Goal: Transaction & Acquisition: Purchase product/service

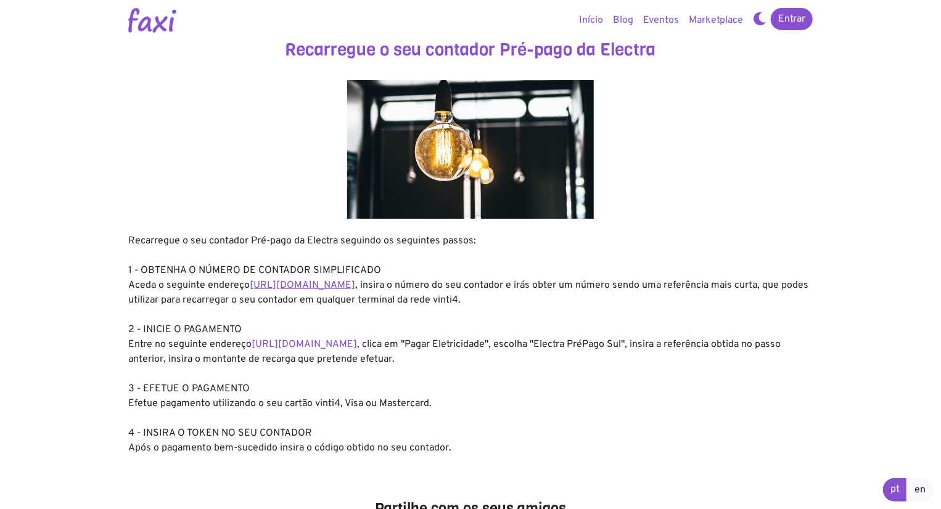
click at [354, 286] on link "https://entidadeservico.vinti4.cv/prepago" at bounding box center [302, 285] width 105 height 12
click at [316, 343] on link "https://faxi.online/bill-payment/2" at bounding box center [303, 344] width 105 height 12
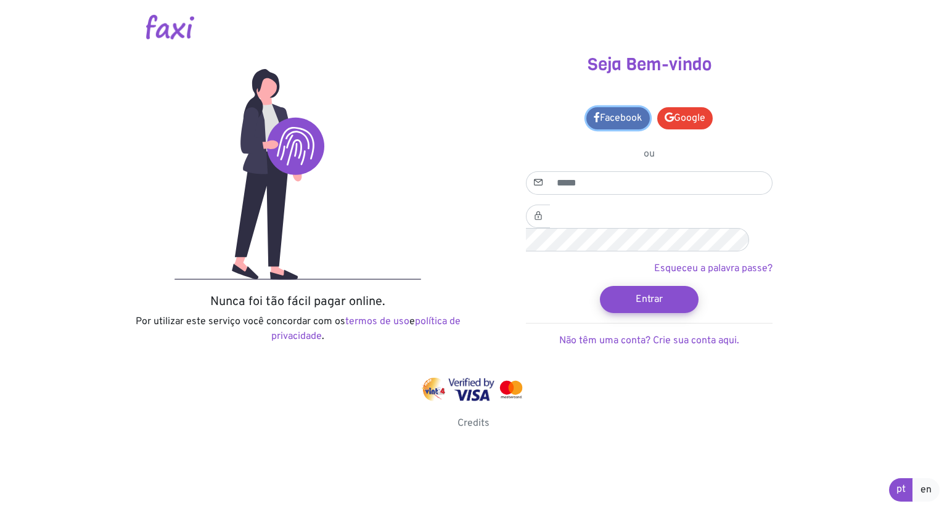
click at [630, 123] on link "Facebook" at bounding box center [617, 118] width 63 height 22
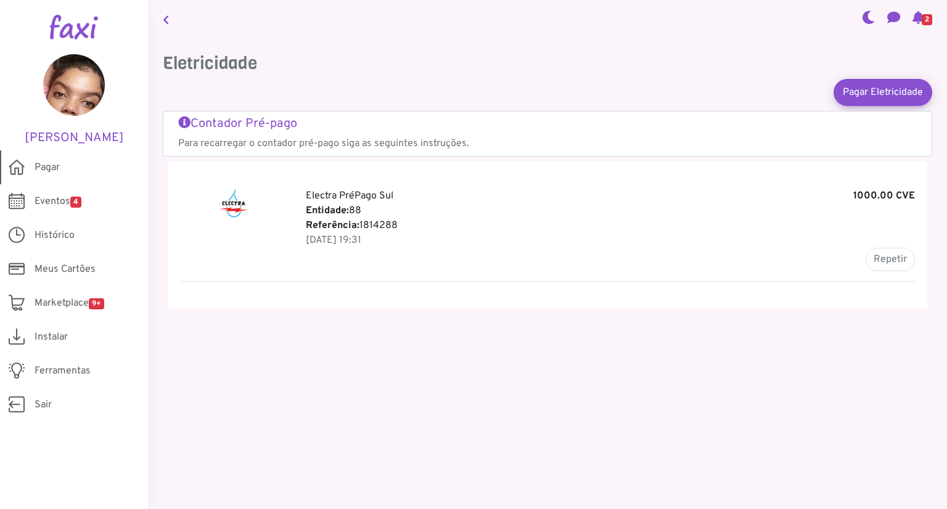
click at [44, 165] on span "Pagar" at bounding box center [47, 167] width 25 height 15
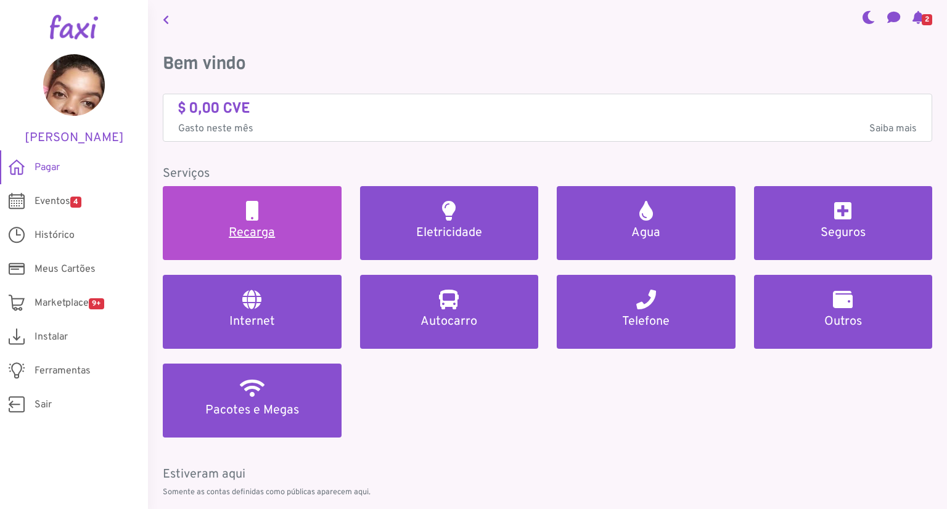
click at [246, 230] on h5 "Recarga" at bounding box center [252, 233] width 149 height 15
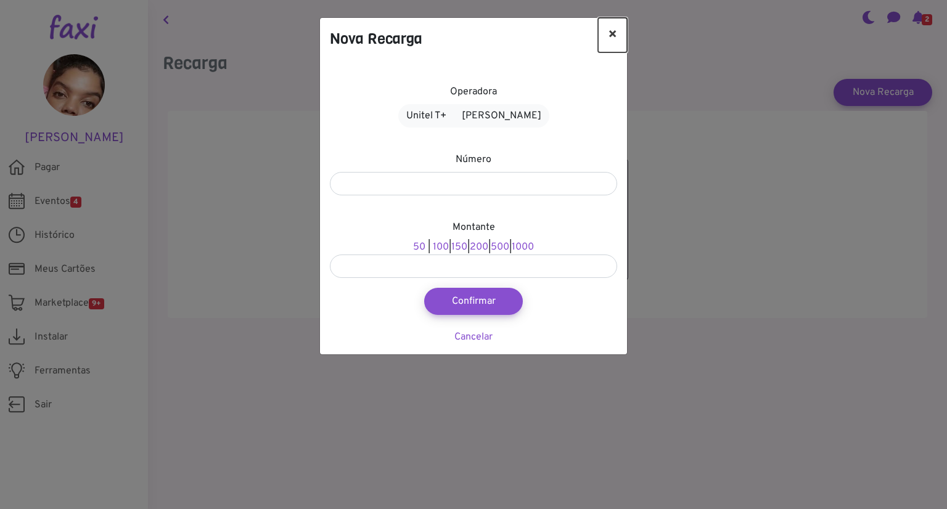
click at [611, 37] on button "×" at bounding box center [612, 35] width 29 height 35
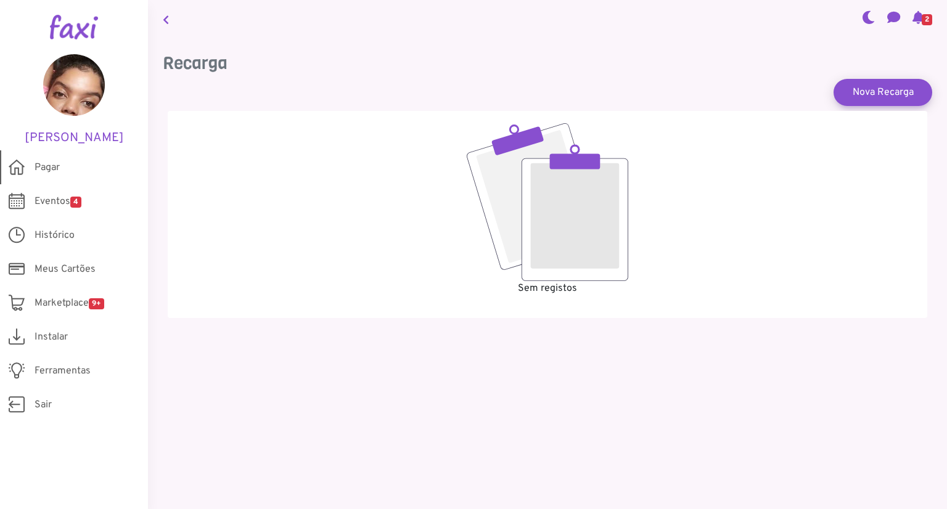
click at [55, 166] on span "Pagar" at bounding box center [47, 167] width 25 height 15
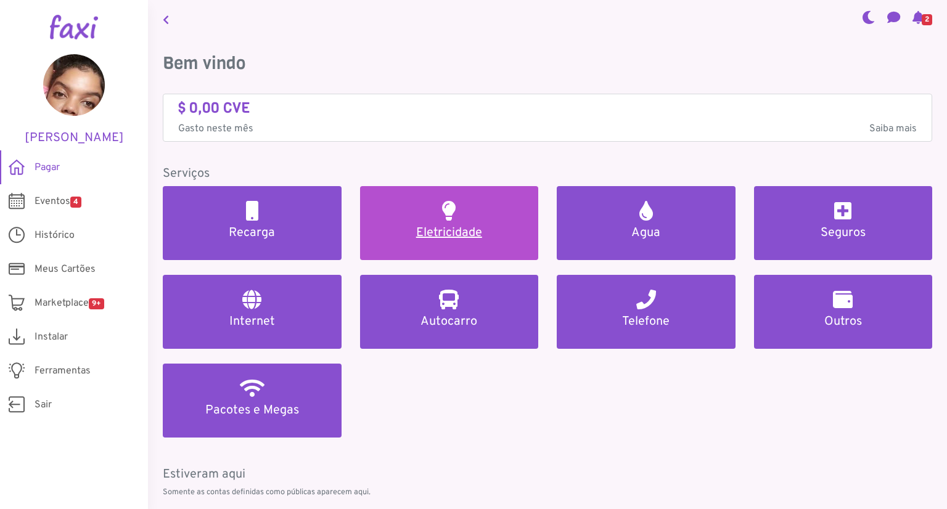
click at [439, 235] on h5 "Eletricidade" at bounding box center [449, 233] width 149 height 15
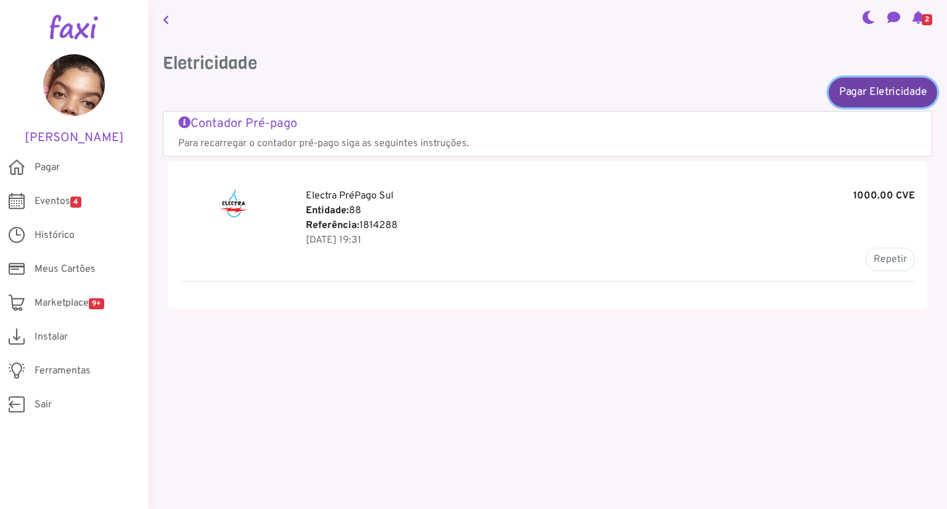
click at [878, 100] on link "Pagar Eletricidade" at bounding box center [882, 92] width 108 height 30
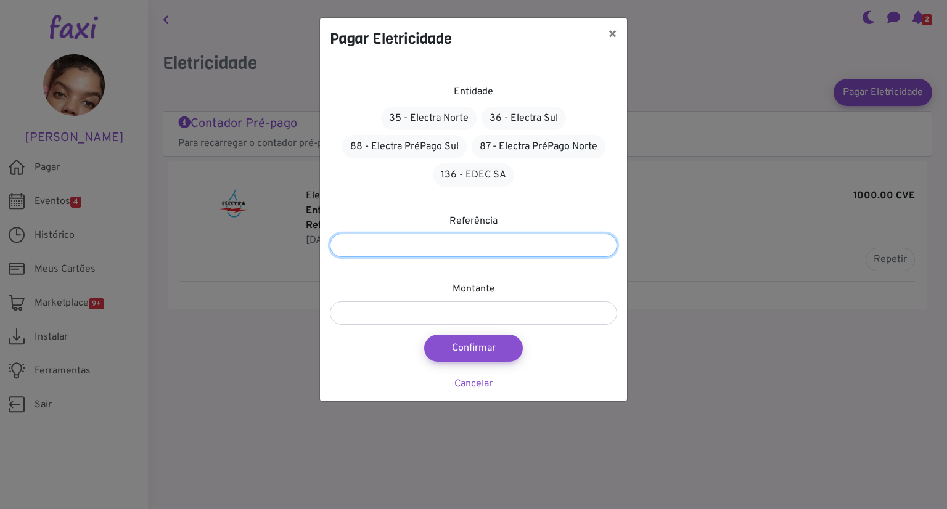
click at [526, 242] on input "number" at bounding box center [473, 245] width 287 height 23
paste input "*******"
type input "*******"
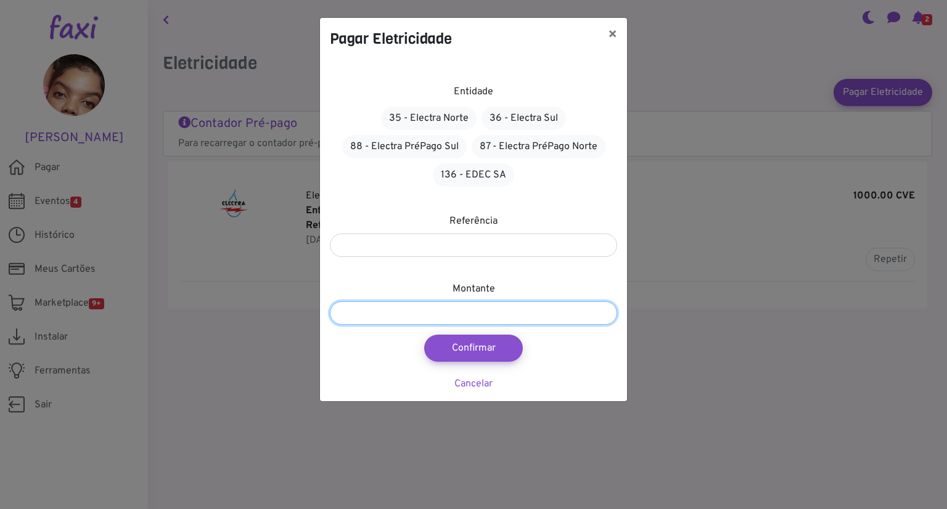
click at [457, 319] on input "number" at bounding box center [473, 312] width 287 height 23
type input "****"
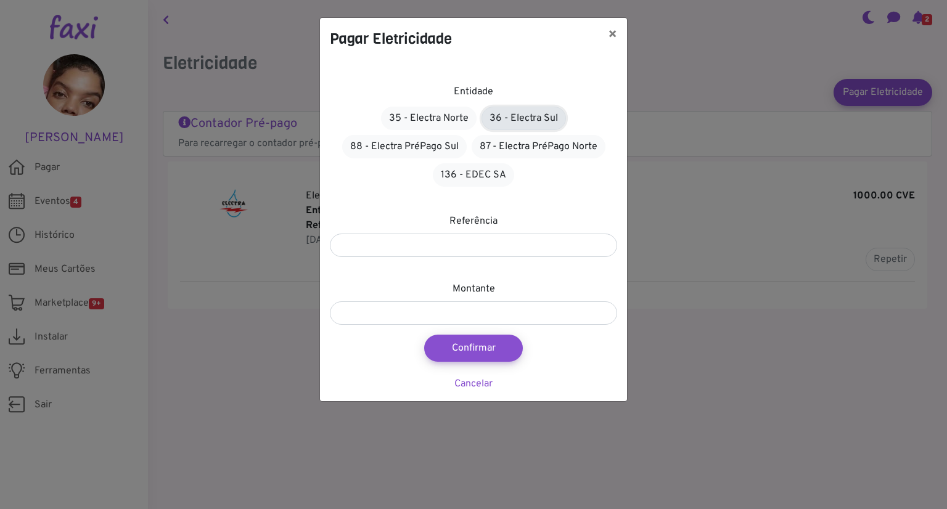
click at [509, 118] on link "36 - Electra Sul" at bounding box center [523, 118] width 84 height 23
click at [438, 149] on link "88 - Electra PréPago Sul" at bounding box center [404, 146] width 125 height 23
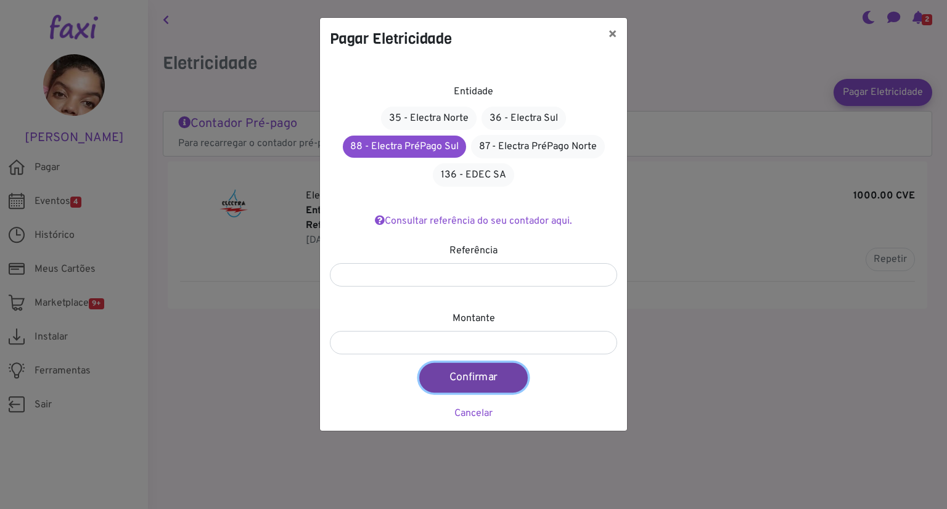
click at [458, 374] on button "Confirmar" at bounding box center [473, 378] width 108 height 30
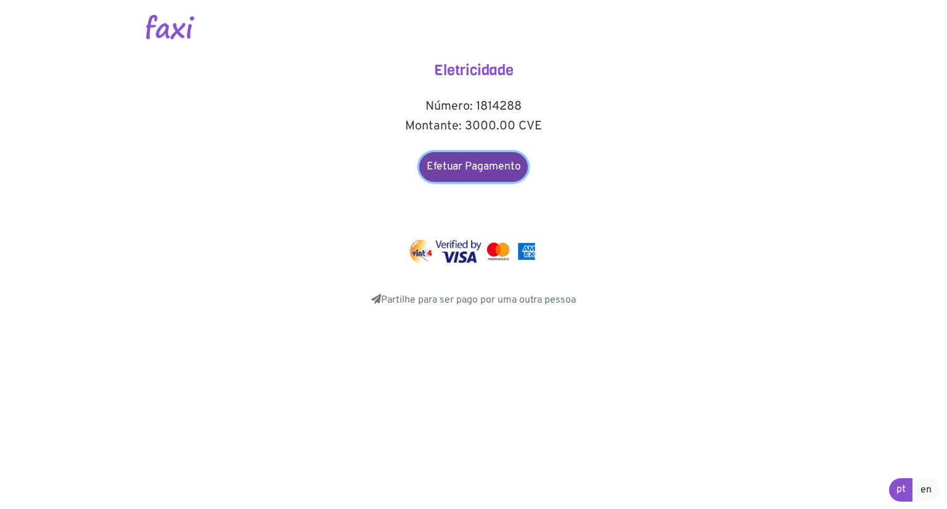
click at [472, 162] on link "Efetuar Pagamento" at bounding box center [473, 167] width 108 height 30
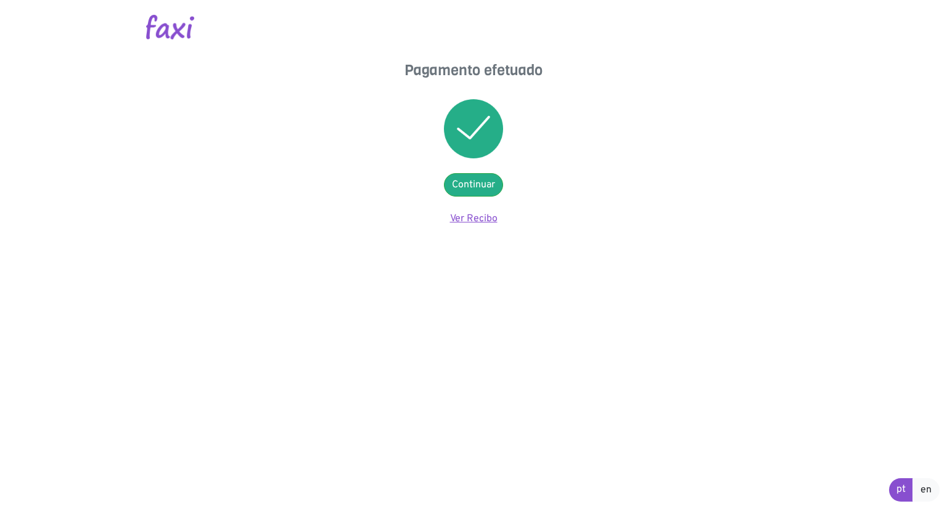
click at [483, 216] on link "Ver Recibo" at bounding box center [473, 219] width 47 height 12
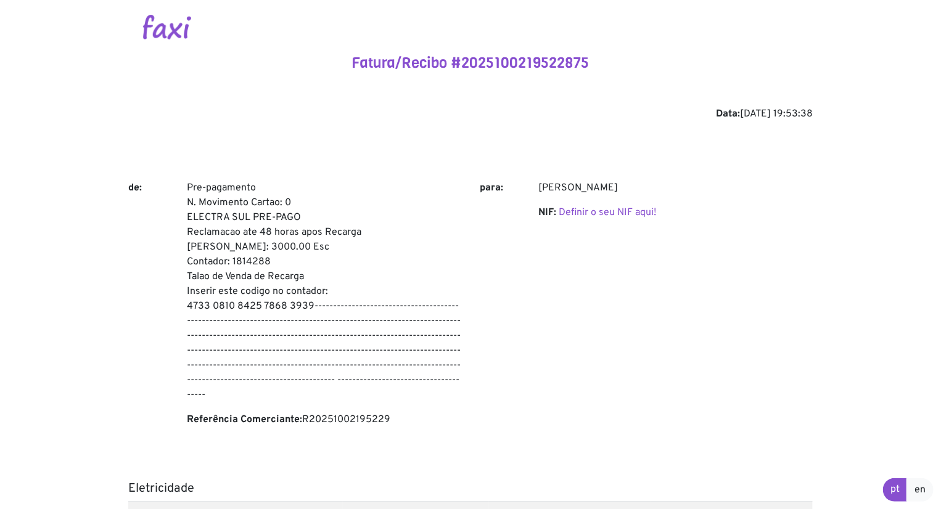
click at [483, 216] on div "para:" at bounding box center [499, 309] width 59 height 256
